Goal: Task Accomplishment & Management: Manage account settings

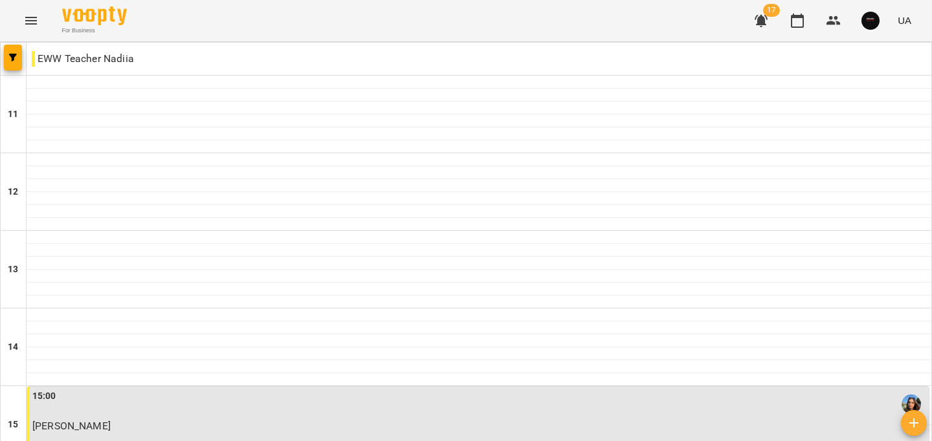
scroll to position [258, 0]
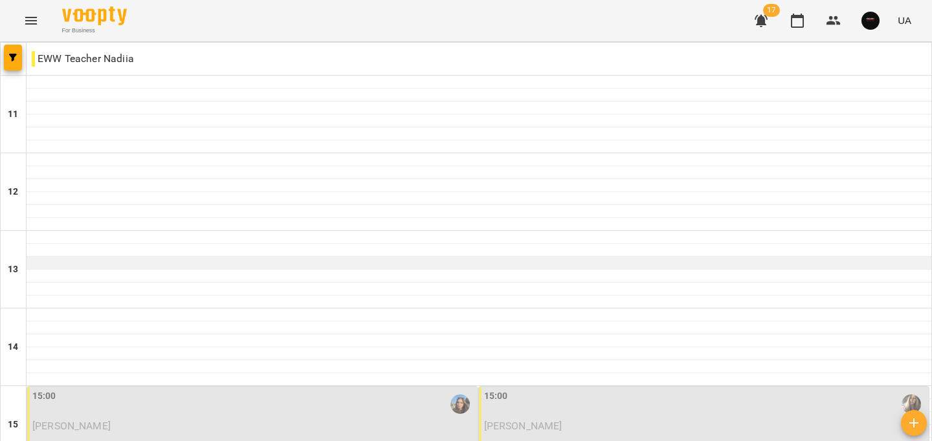
scroll to position [269, 0]
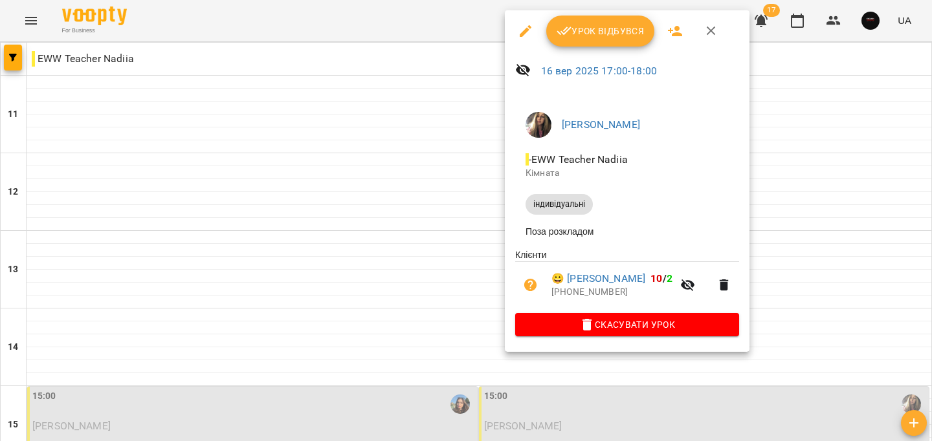
click at [609, 28] on span "Урок відбувся" at bounding box center [601, 31] width 88 height 16
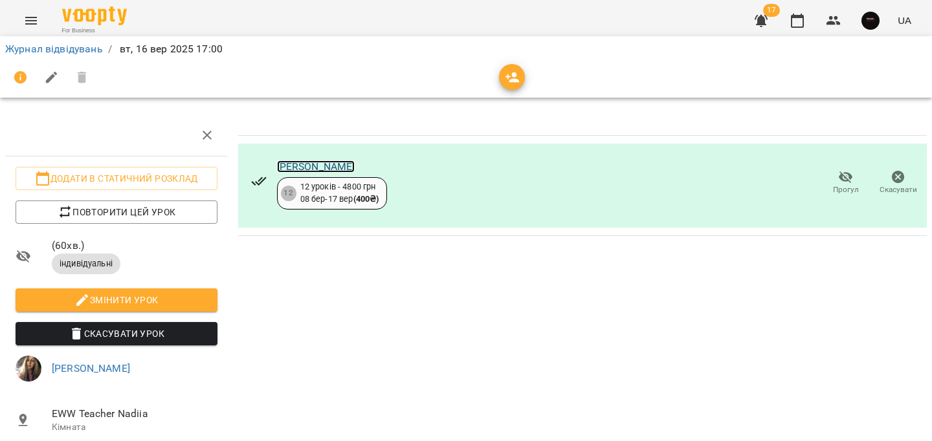
click at [312, 170] on link "Шміло Яна" at bounding box center [316, 167] width 78 height 12
click at [52, 52] on link "Журнал відвідувань" at bounding box center [54, 49] width 98 height 12
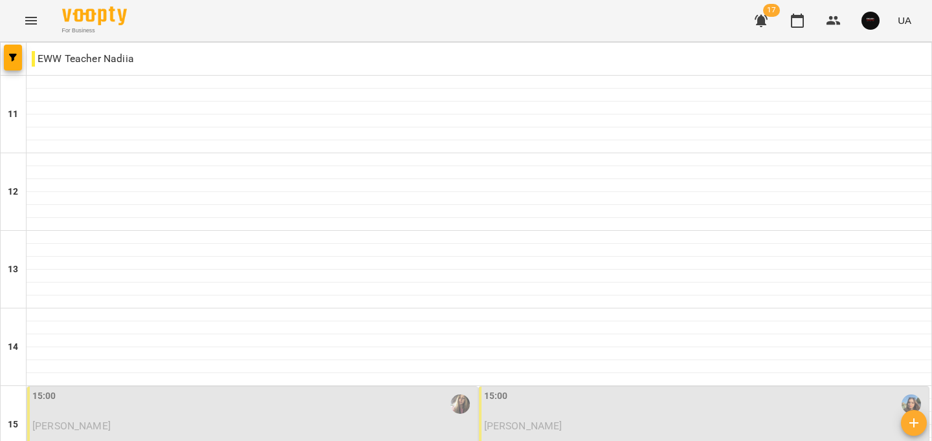
scroll to position [402, 0]
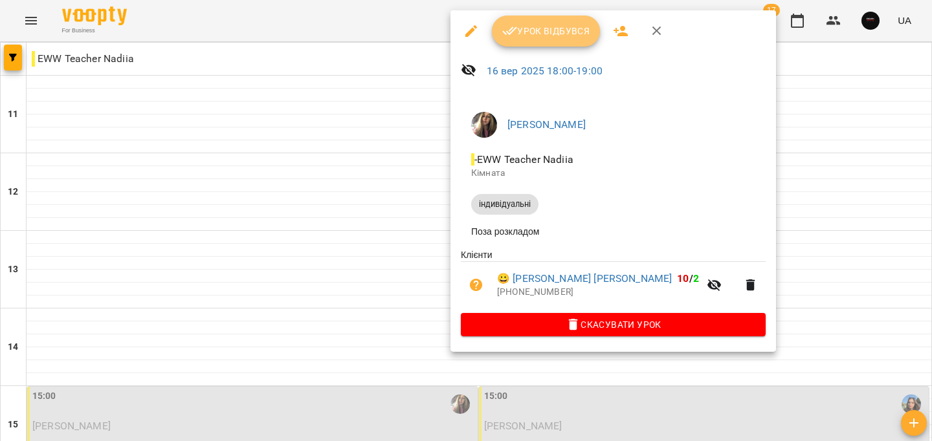
click at [530, 45] on button "Урок відбувся" at bounding box center [546, 31] width 109 height 31
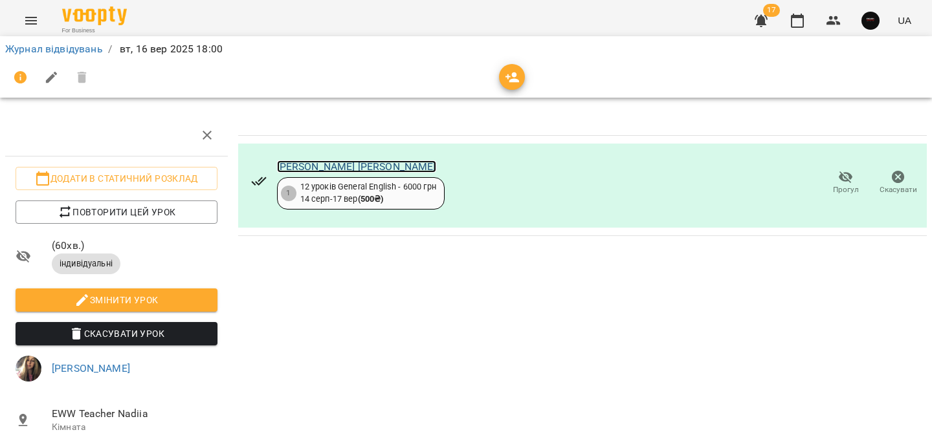
click at [315, 164] on link "Людмила Федосєєвас Олександра" at bounding box center [356, 167] width 159 height 12
click at [35, 47] on link "Журнал відвідувань" at bounding box center [54, 49] width 98 height 12
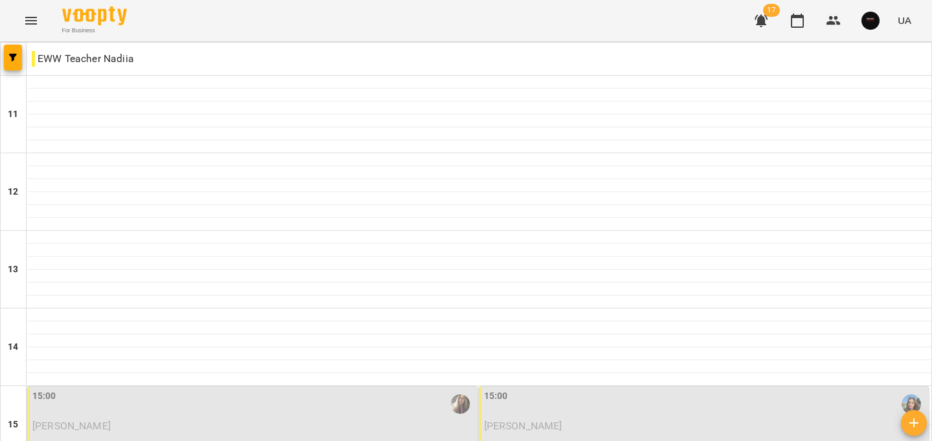
scroll to position [526, 0]
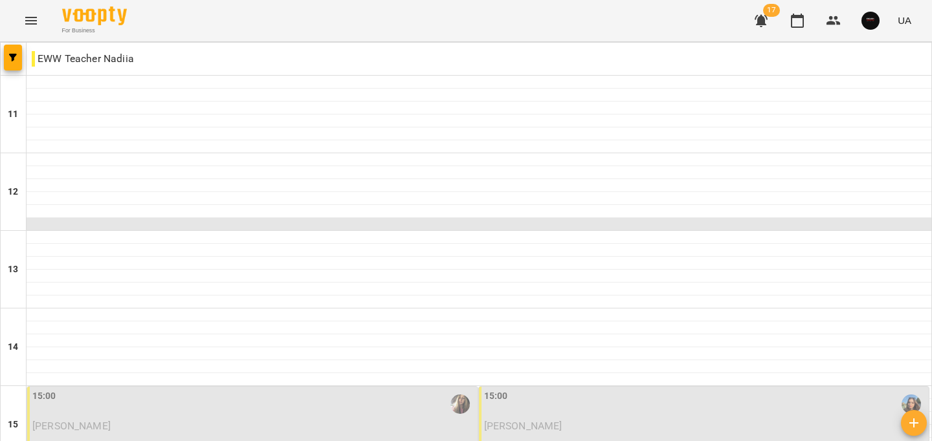
scroll to position [395, 0]
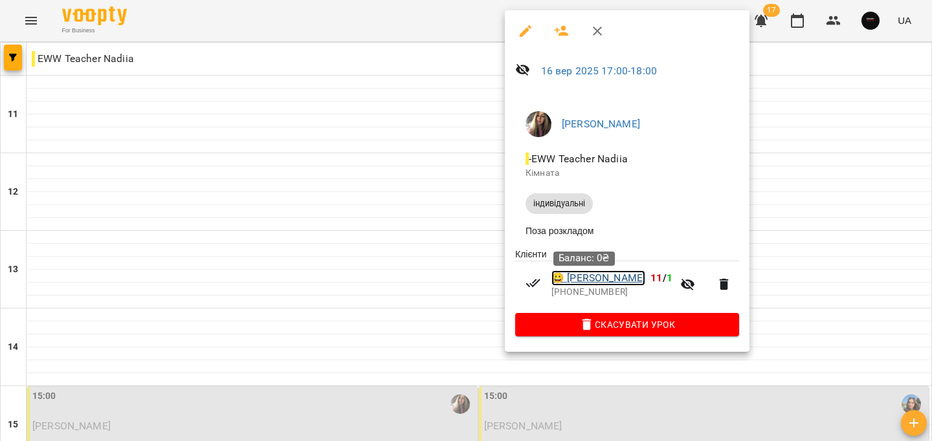
click at [594, 281] on link "😀 Шміло Яна" at bounding box center [598, 279] width 94 height 16
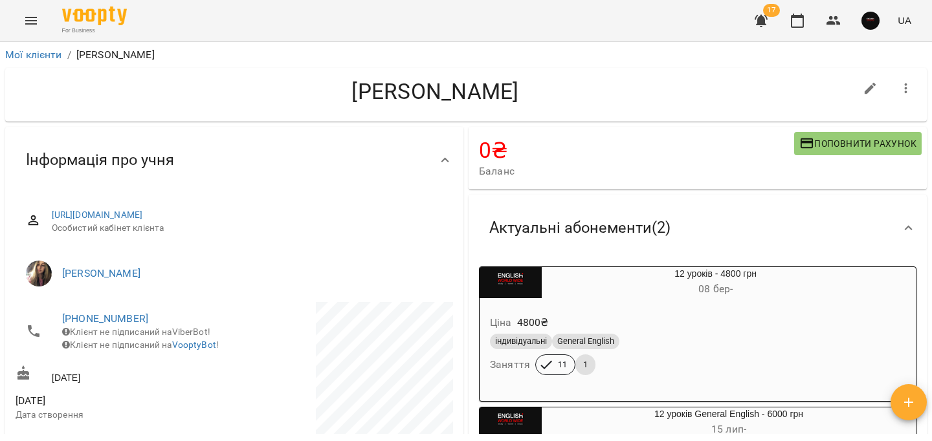
click at [33, 18] on icon "Menu" at bounding box center [31, 21] width 16 height 16
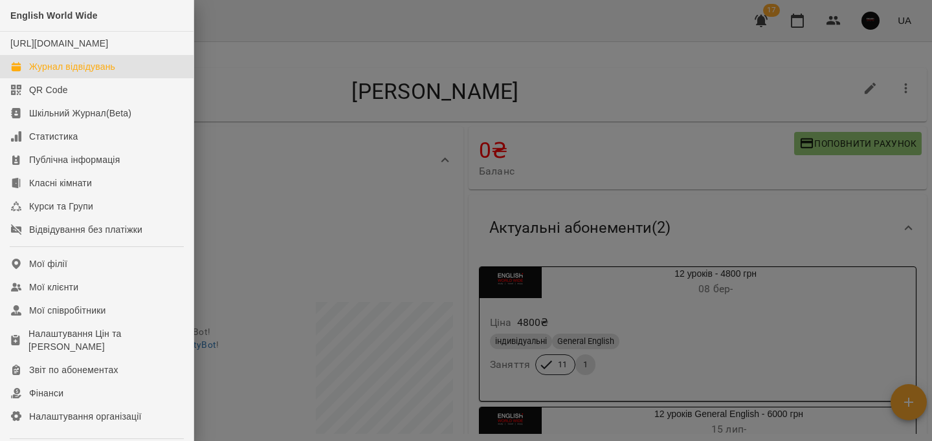
click at [75, 73] on div "Журнал відвідувань" at bounding box center [72, 66] width 86 height 13
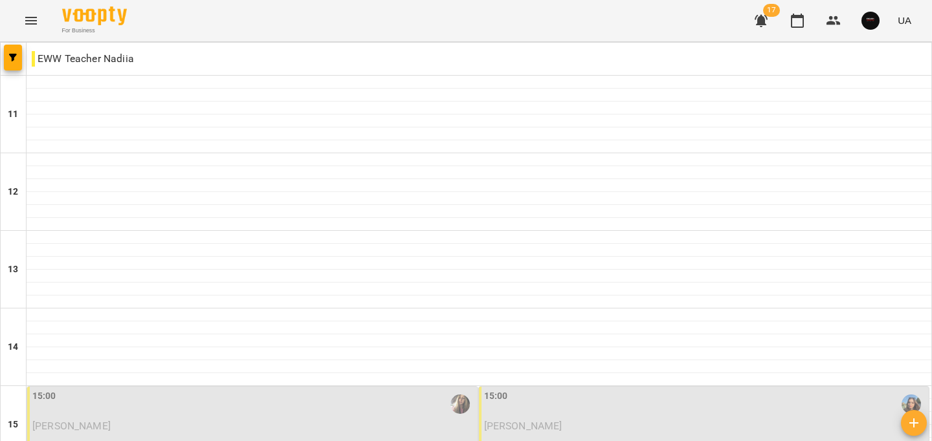
scroll to position [390, 0]
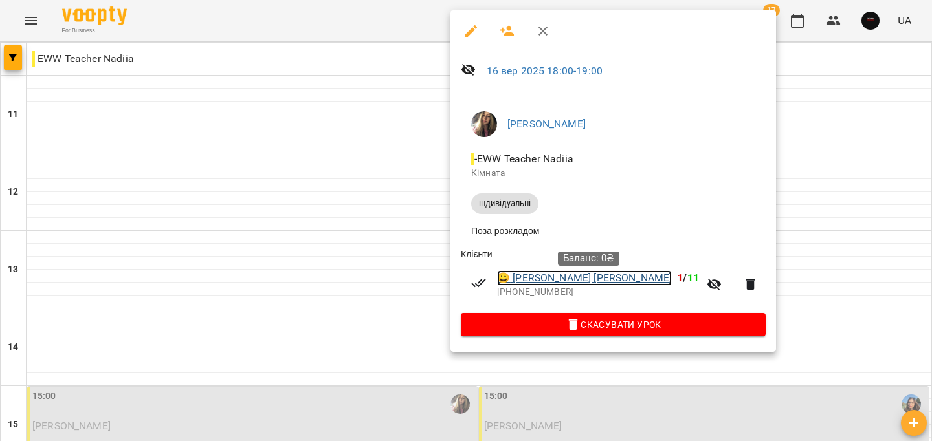
click at [590, 280] on link "😀 Людмила Федосєєвас Олександра" at bounding box center [584, 279] width 175 height 16
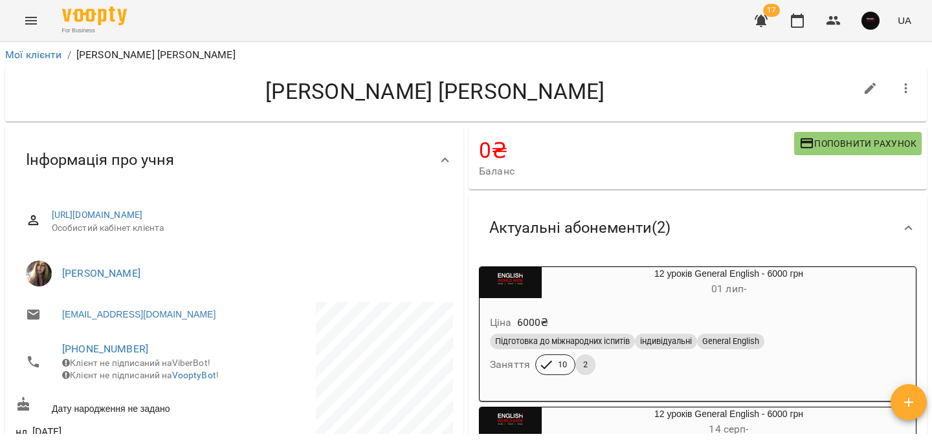
click at [27, 18] on icon "Menu" at bounding box center [31, 21] width 16 height 16
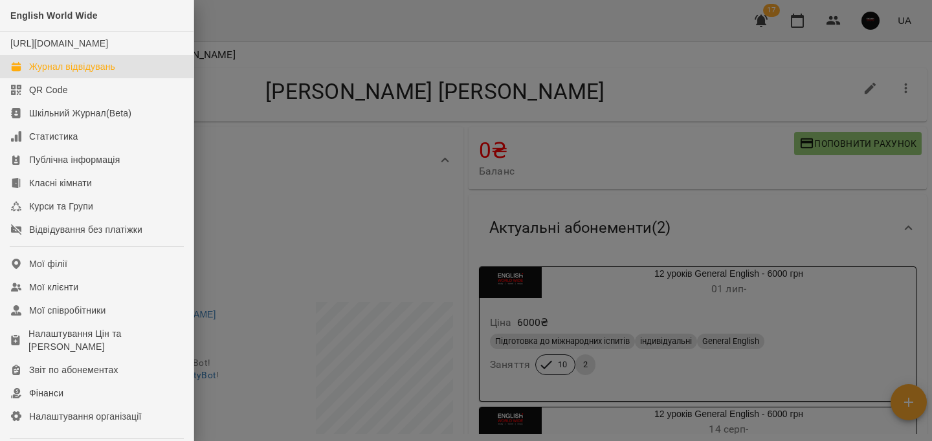
click at [74, 73] on div "Журнал відвідувань" at bounding box center [72, 66] width 86 height 13
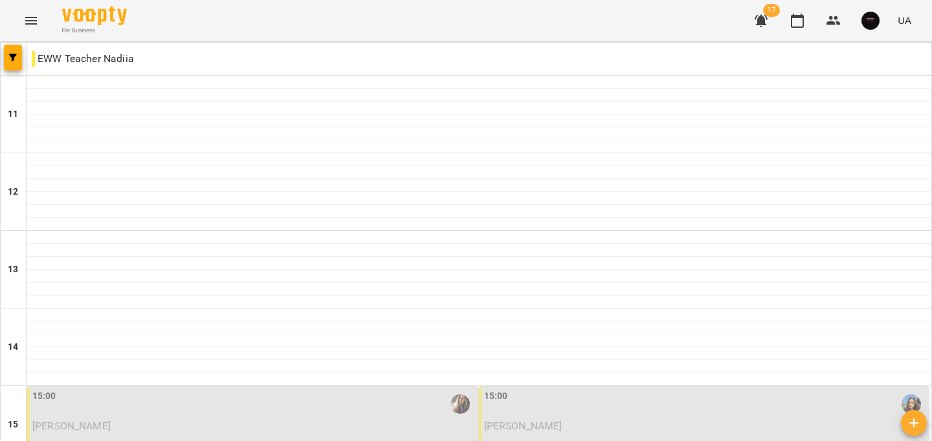
scroll to position [445, 0]
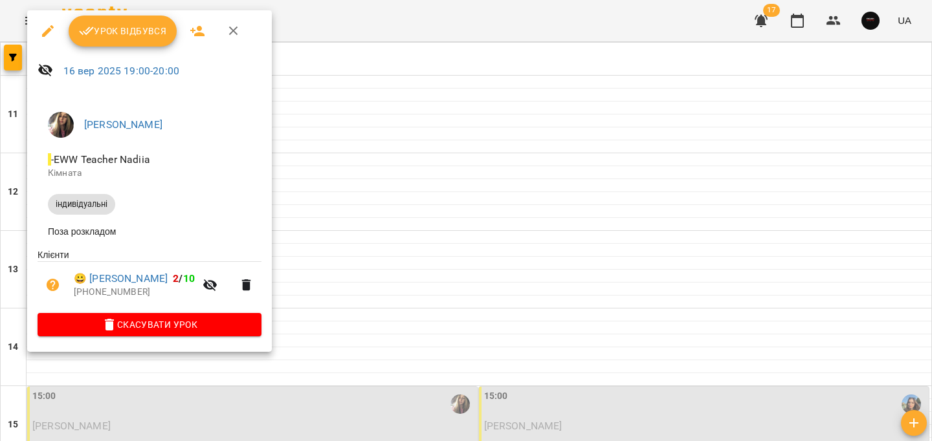
click at [96, 17] on button "Урок відбувся" at bounding box center [123, 31] width 109 height 31
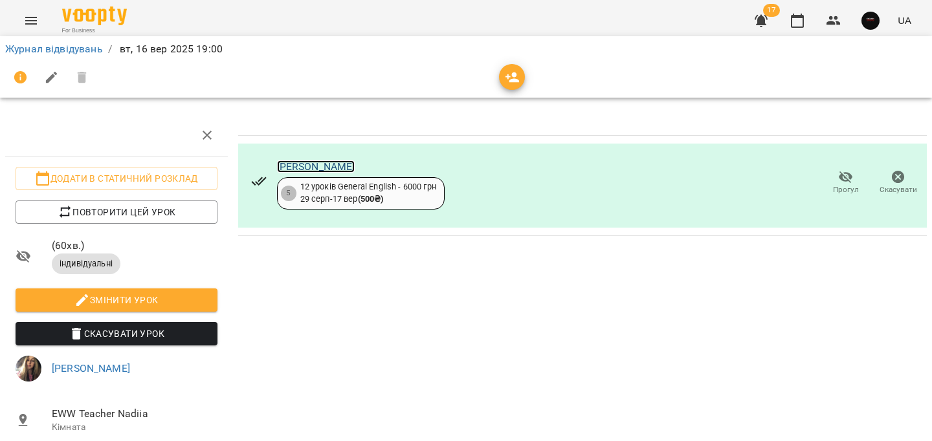
click at [307, 163] on link "Суржинська Богдана" at bounding box center [316, 167] width 78 height 12
click at [67, 45] on link "Журнал відвідувань" at bounding box center [54, 49] width 98 height 12
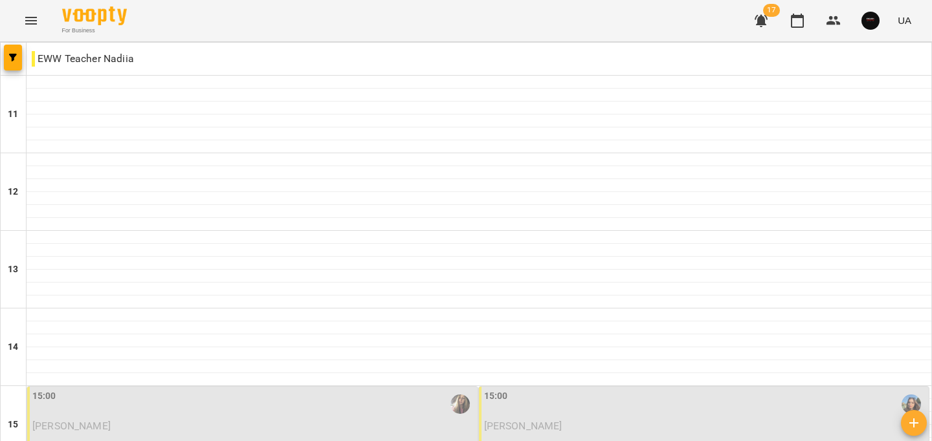
scroll to position [652, 0]
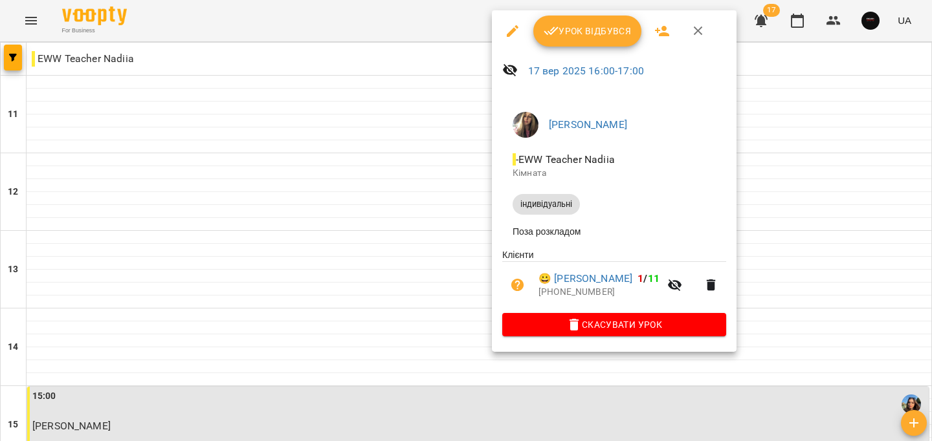
click at [581, 28] on span "Урок відбувся" at bounding box center [588, 31] width 88 height 16
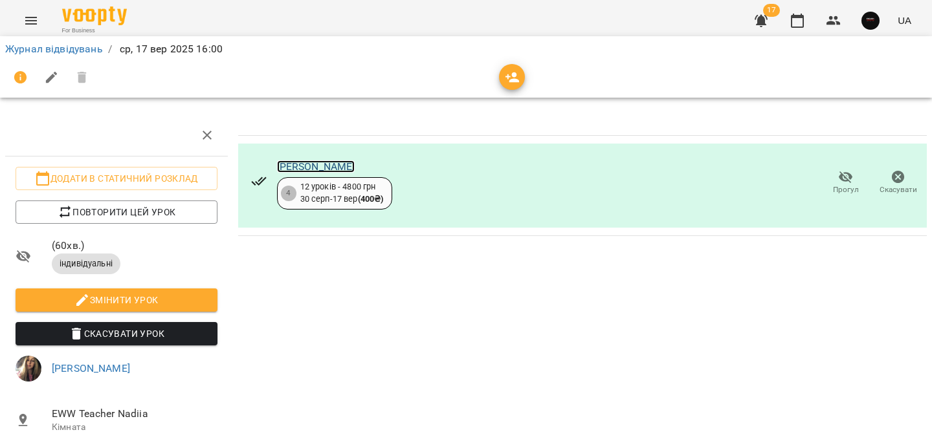
click at [307, 168] on link "Ротар Ріханна" at bounding box center [316, 167] width 78 height 12
click at [72, 52] on link "Журнал відвідувань" at bounding box center [54, 49] width 98 height 12
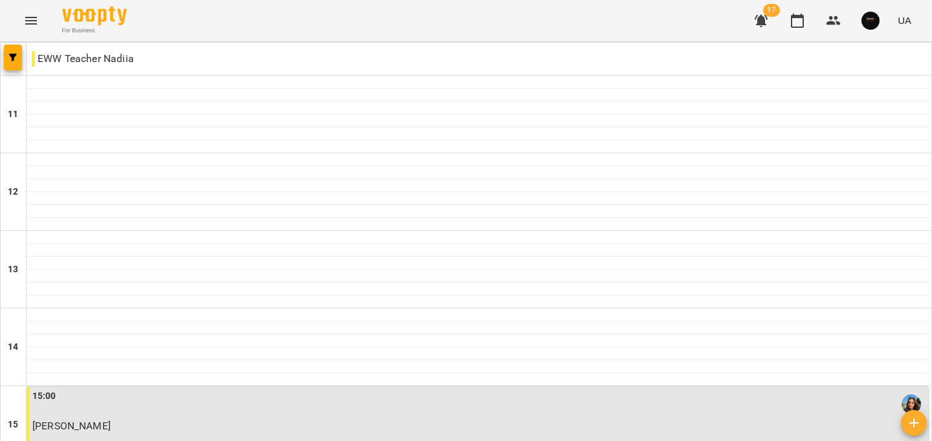
scroll to position [515, 0]
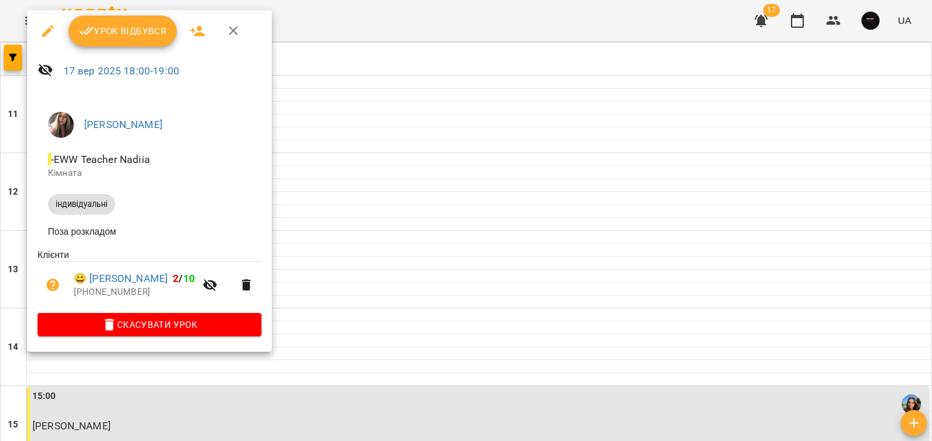
click at [95, 34] on span "Урок відбувся" at bounding box center [123, 31] width 88 height 16
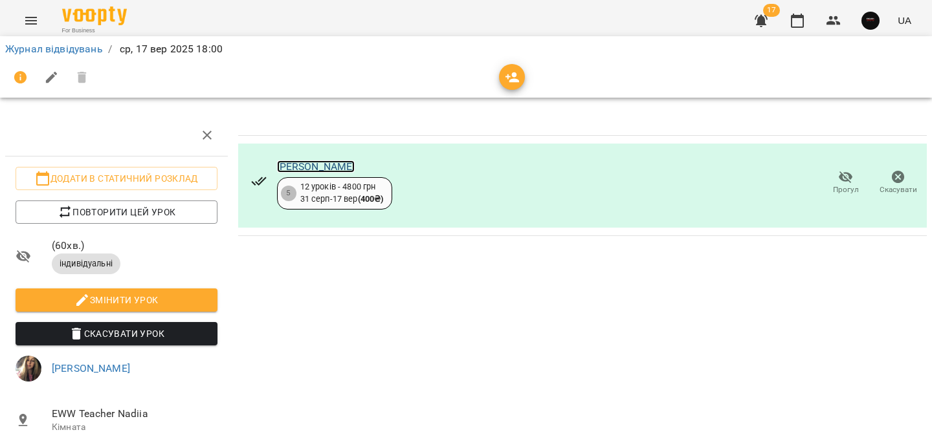
click at [310, 163] on link "Смиюха Людмила" at bounding box center [316, 167] width 78 height 12
click at [54, 48] on link "Журнал відвідувань" at bounding box center [54, 49] width 98 height 12
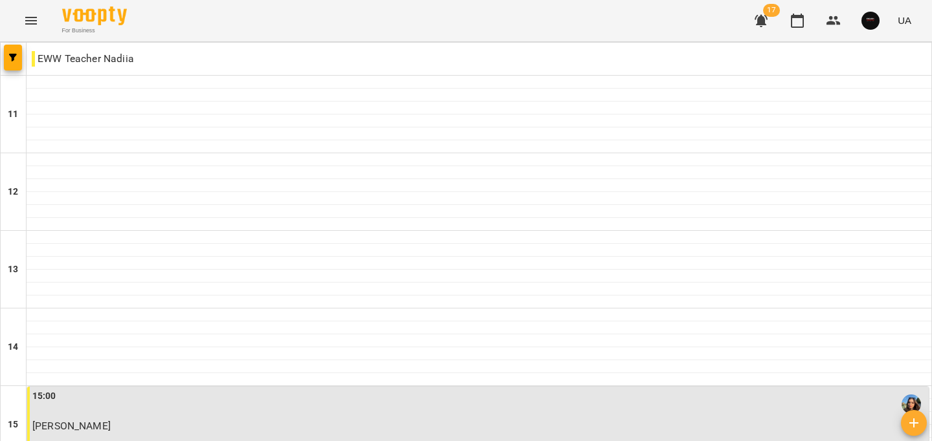
scroll to position [617, 0]
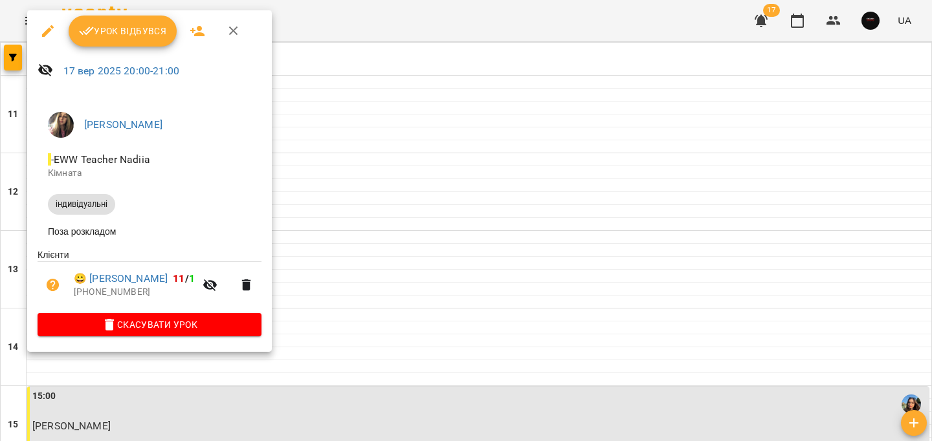
click at [111, 30] on span "Урок відбувся" at bounding box center [123, 31] width 88 height 16
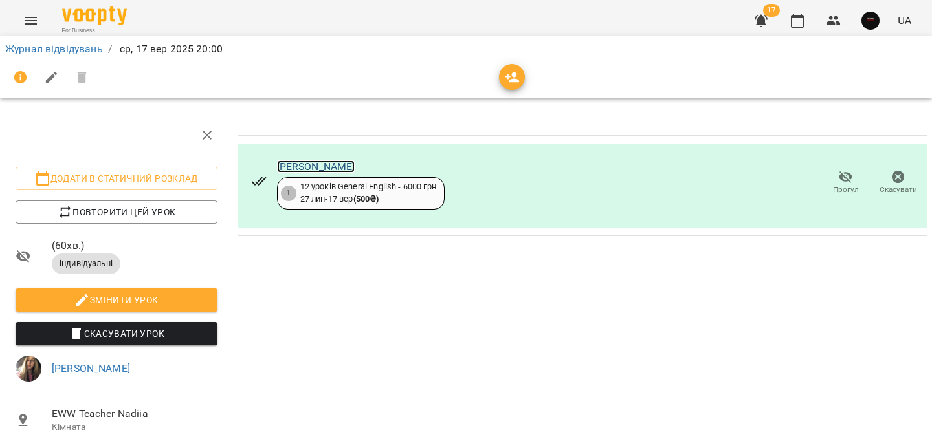
click at [336, 162] on link "Iryna Yaremenko" at bounding box center [316, 167] width 78 height 12
click at [78, 52] on link "Журнал відвідувань" at bounding box center [54, 49] width 98 height 12
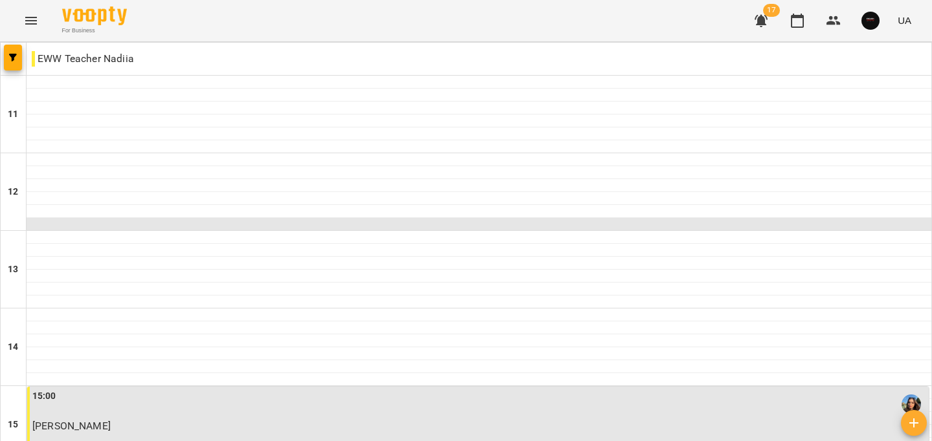
scroll to position [581, 0]
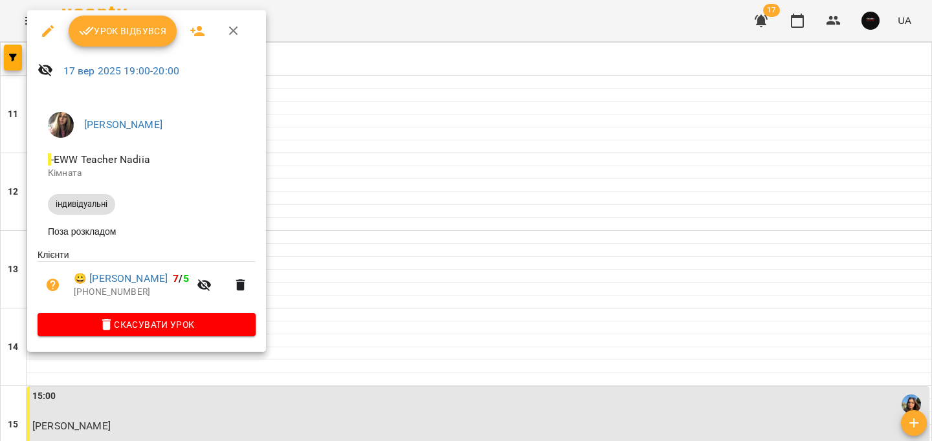
click at [138, 31] on span "Урок відбувся" at bounding box center [123, 31] width 88 height 16
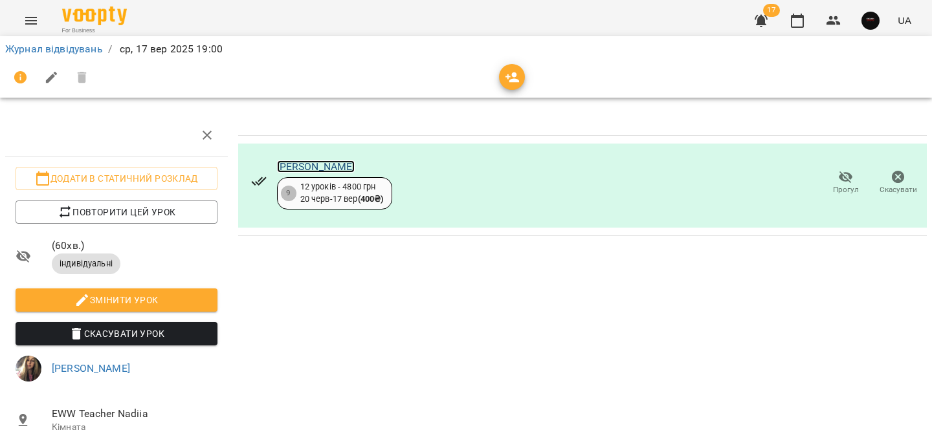
click at [304, 170] on link "Бількевич Поліна Олегівна" at bounding box center [316, 167] width 78 height 12
click at [74, 44] on link "Журнал відвідувань" at bounding box center [54, 49] width 98 height 12
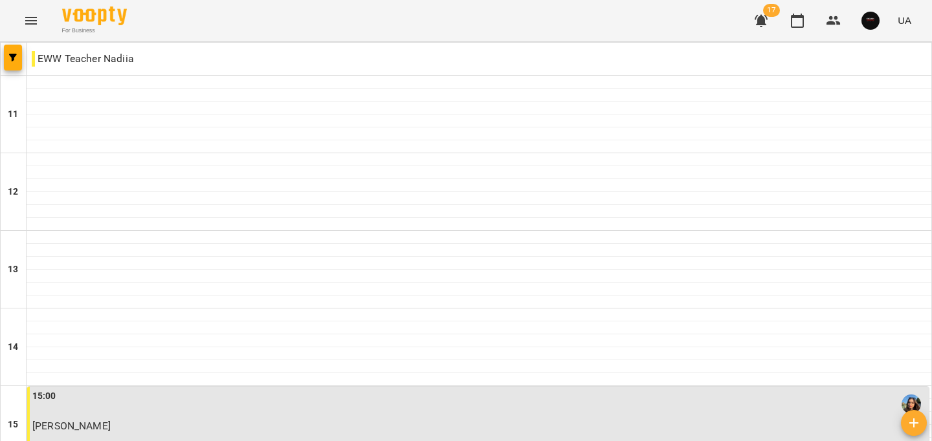
scroll to position [652, 0]
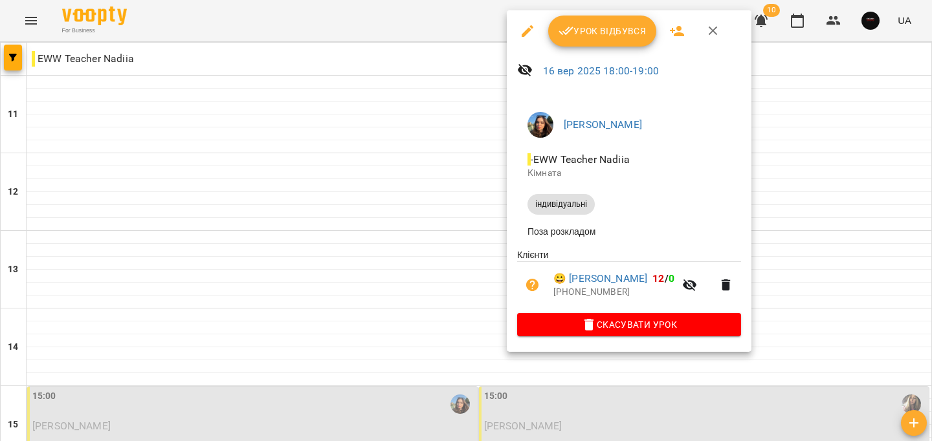
click at [610, 31] on span "Урок відбувся" at bounding box center [603, 31] width 88 height 16
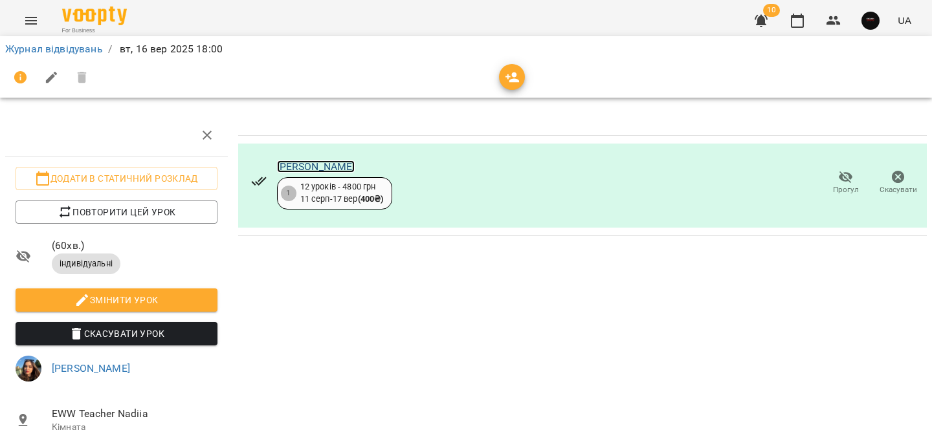
click at [355, 166] on link "[PERSON_NAME]" at bounding box center [316, 167] width 78 height 12
click at [37, 49] on link "Журнал відвідувань" at bounding box center [54, 49] width 98 height 12
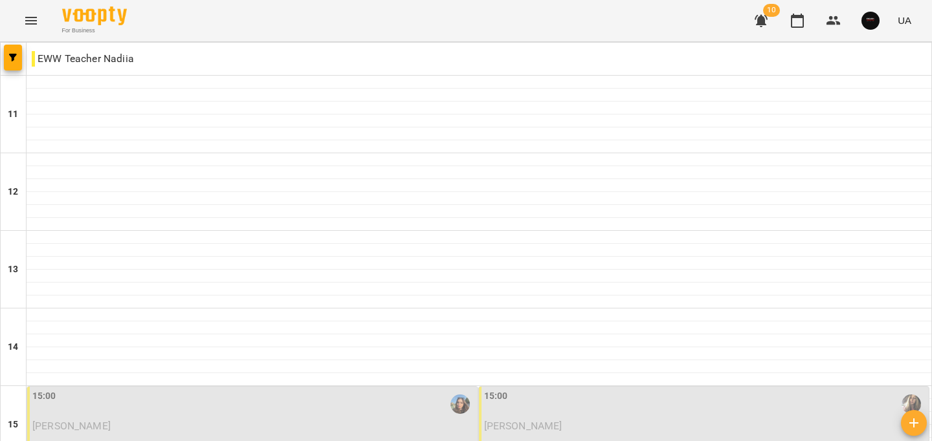
scroll to position [518, 0]
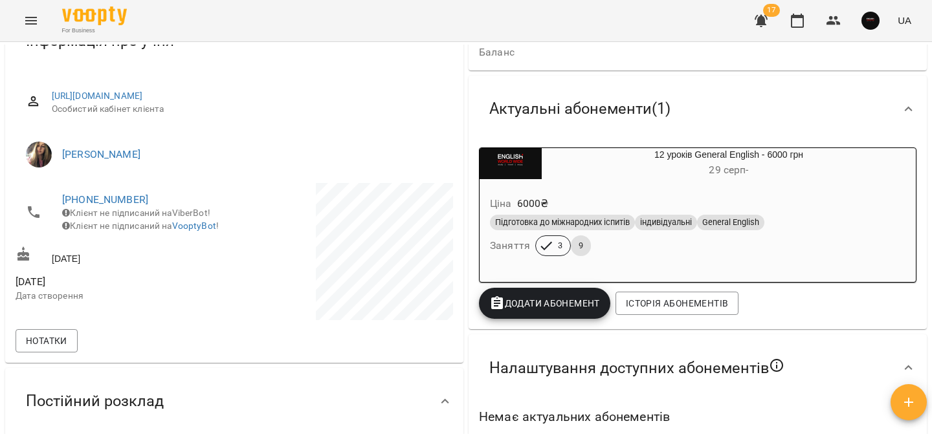
scroll to position [120, 0]
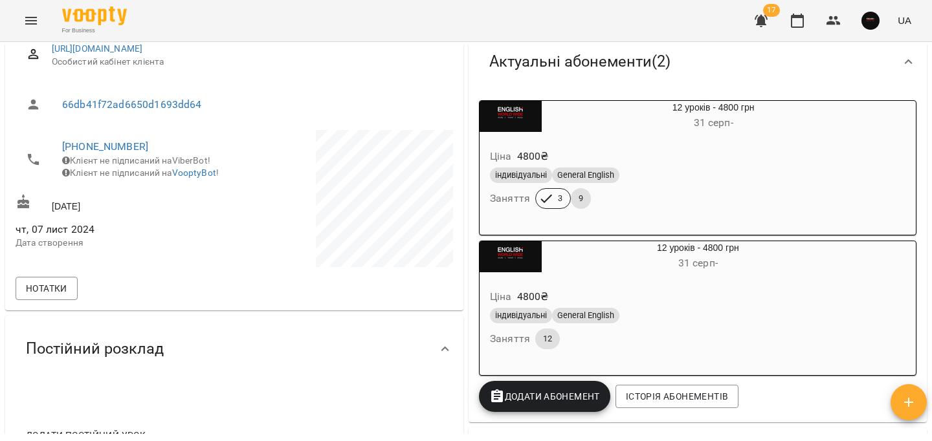
scroll to position [165, 0]
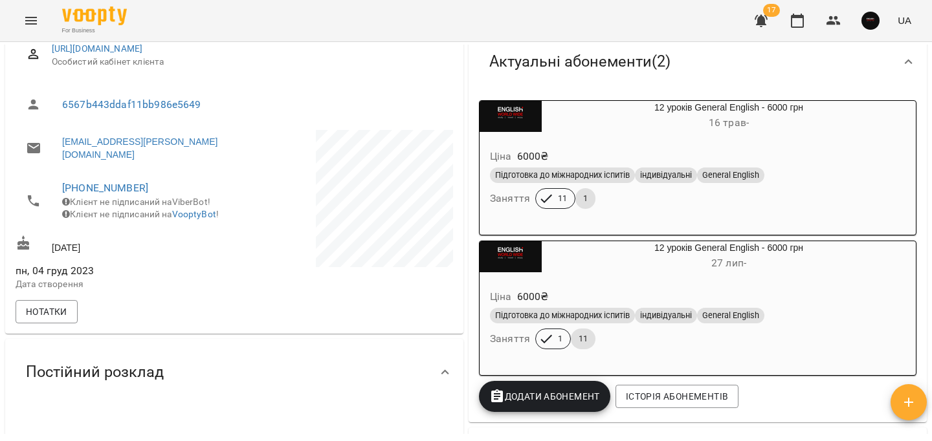
scroll to position [162, 0]
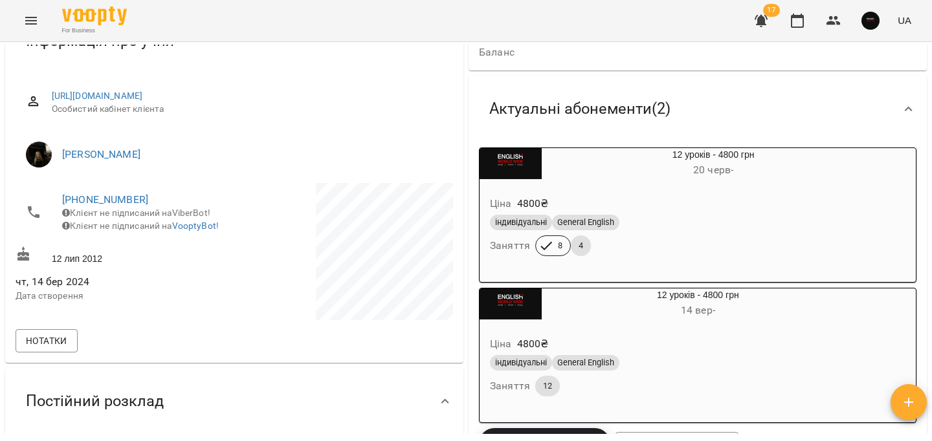
scroll to position [120, 0]
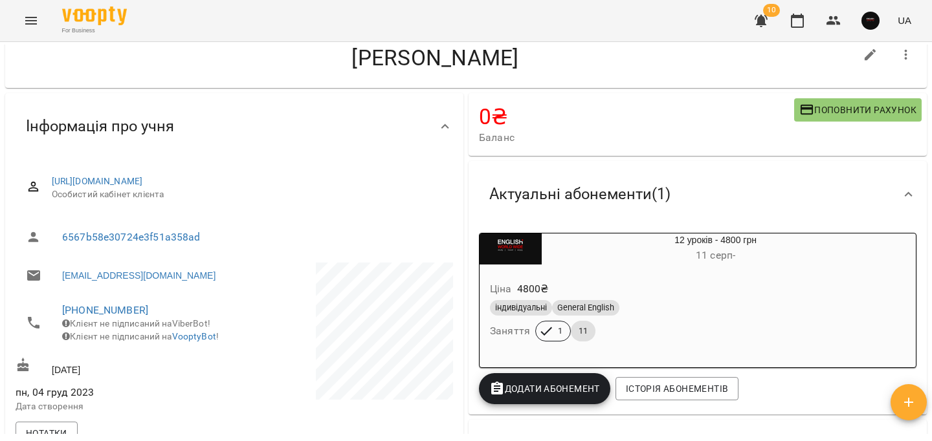
scroll to position [34, 0]
